Goal: Transaction & Acquisition: Purchase product/service

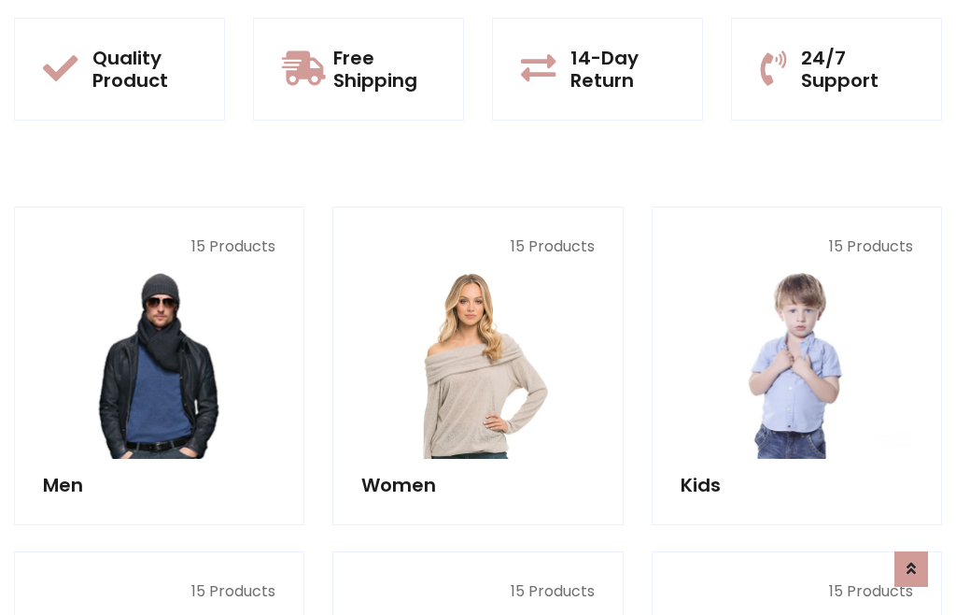
scroll to position [95, 0]
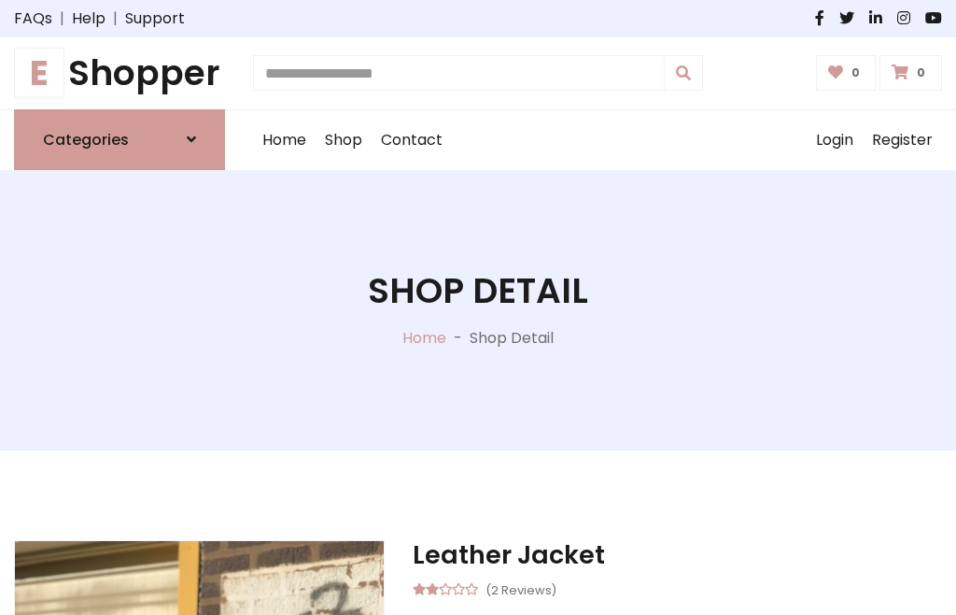
click at [120, 73] on h1 "E Shopper" at bounding box center [119, 73] width 211 height 42
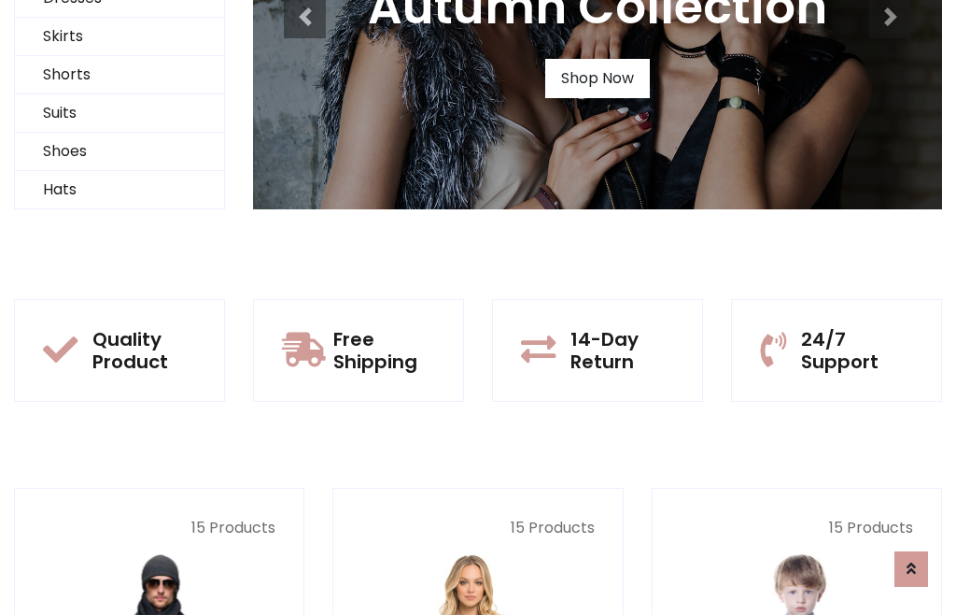
scroll to position [180, 0]
